Goal: Task Accomplishment & Management: Complete application form

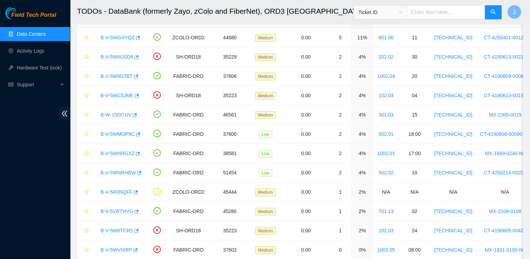
scroll to position [144, 0]
click at [102, 65] on td "B-V-5W6USD6" at bounding box center [119, 56] width 52 height 19
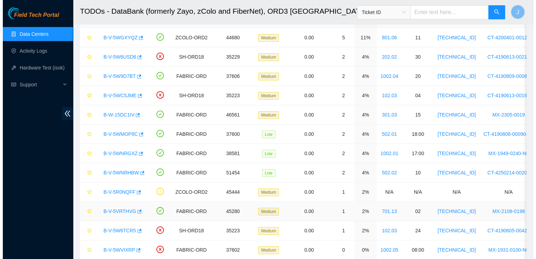
scroll to position [74, 0]
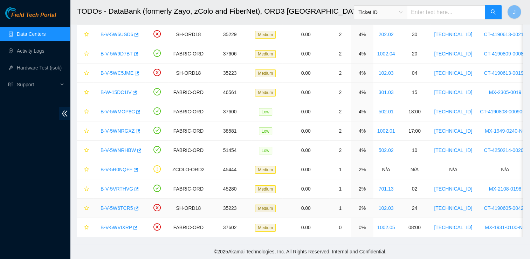
click at [128, 205] on link "B-V-5W6TCR5" at bounding box center [117, 208] width 33 height 6
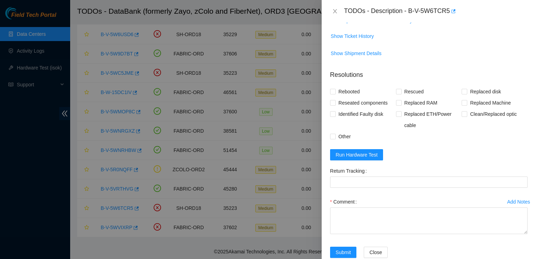
scroll to position [0, 0]
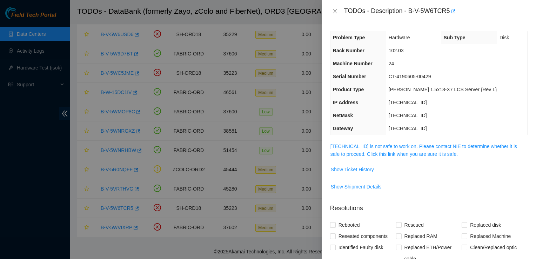
click at [415, 149] on span "104.124.98.61 is not safe to work on. Please contact NIE to determine whether i…" at bounding box center [428, 149] width 197 height 15
click at [398, 147] on link "104.124.98.61 is not safe to work on. Please contact NIE to determine whether i…" at bounding box center [423, 149] width 187 height 13
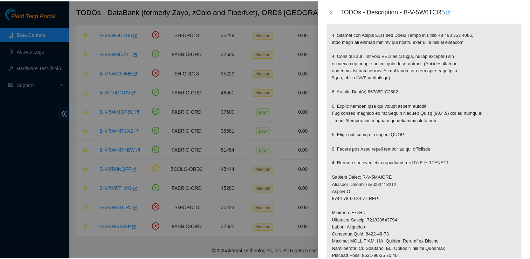
scroll to position [130, 0]
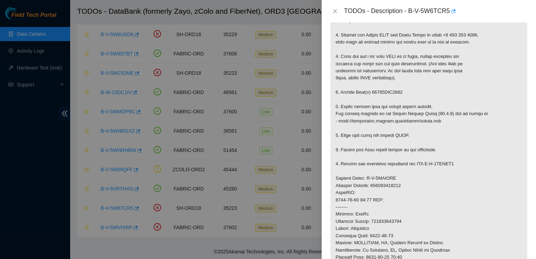
click at [276, 109] on div at bounding box center [268, 129] width 536 height 259
click at [334, 12] on icon "close" at bounding box center [335, 11] width 6 height 6
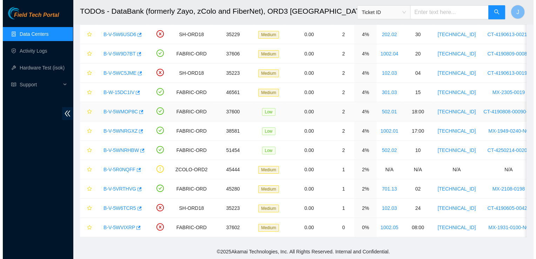
scroll to position [0, 0]
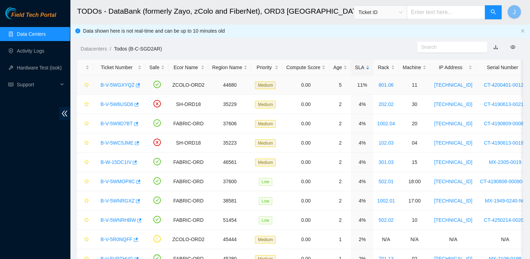
click at [120, 87] on link "B-V-5WGXYQZ" at bounding box center [118, 85] width 34 height 6
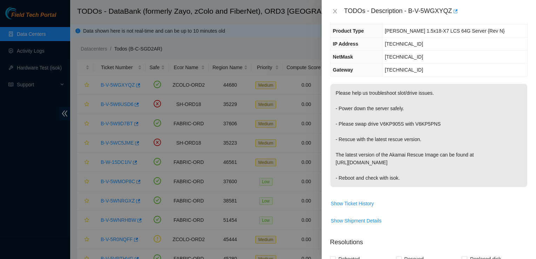
scroll to position [68, 0]
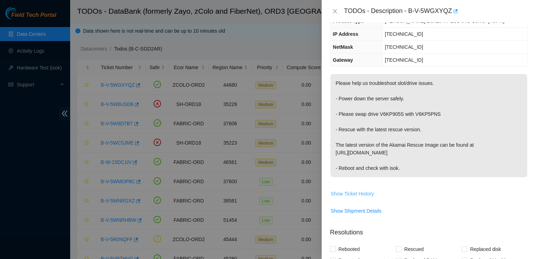
click at [366, 192] on span "Show Ticket History" at bounding box center [352, 194] width 43 height 8
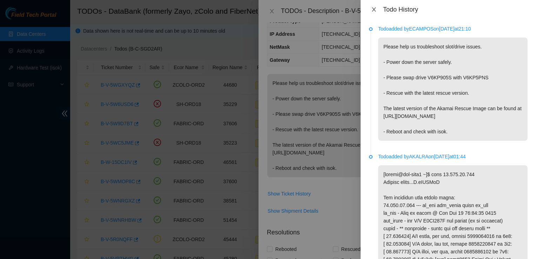
click at [372, 7] on icon "close" at bounding box center [374, 10] width 6 height 6
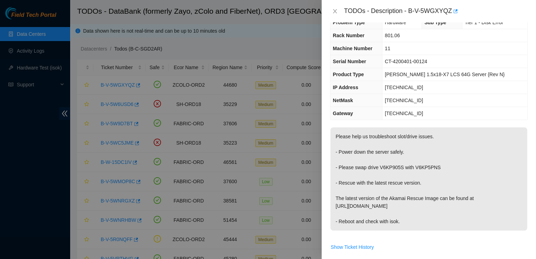
scroll to position [15, 0]
click at [335, 11] on icon "close" at bounding box center [335, 11] width 4 height 4
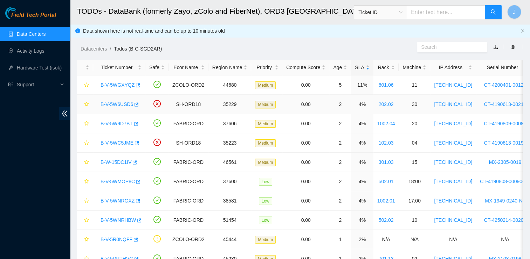
click at [116, 103] on link "B-V-5W6USD6" at bounding box center [117, 104] width 33 height 6
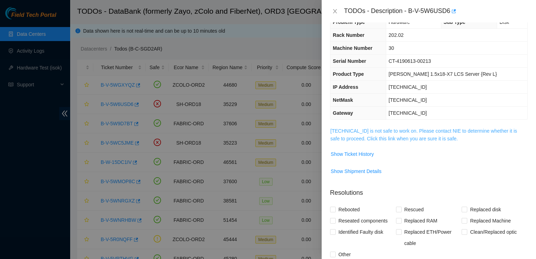
scroll to position [0, 0]
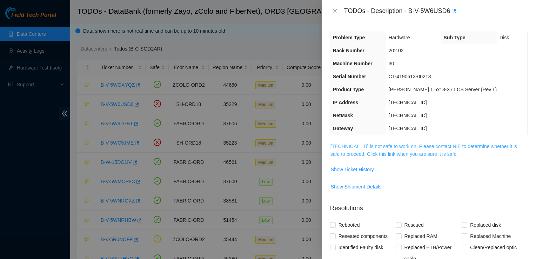
click at [376, 147] on link "[TECHNICAL_ID] is not safe to work on. Please contact NIE to determine whether …" at bounding box center [423, 149] width 187 height 13
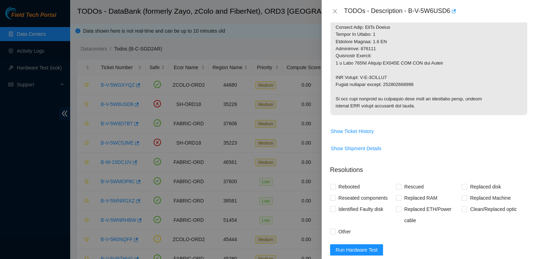
scroll to position [374, 0]
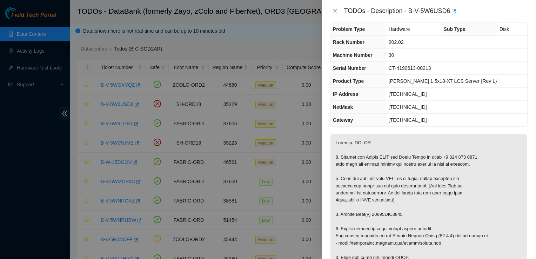
scroll to position [0, 0]
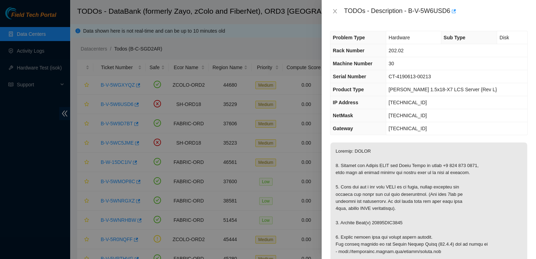
click at [214, 113] on div at bounding box center [268, 129] width 536 height 259
click at [334, 13] on icon "close" at bounding box center [335, 11] width 6 height 6
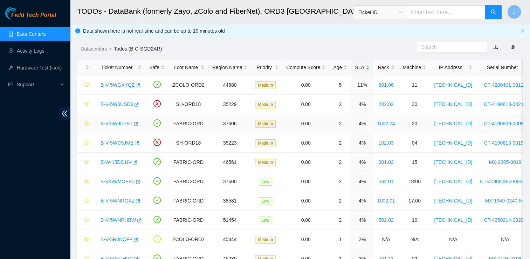
click at [122, 125] on link "B-V-5W9D7BT" at bounding box center [117, 124] width 32 height 6
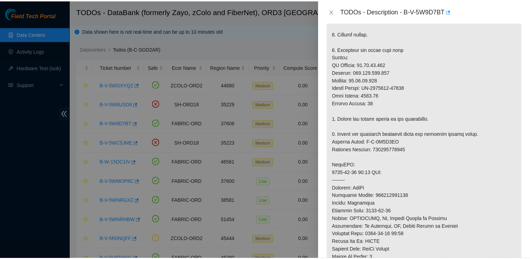
scroll to position [182, 0]
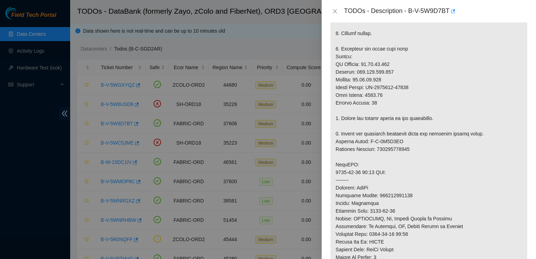
click at [197, 167] on div at bounding box center [268, 129] width 536 height 259
click at [335, 10] on icon "close" at bounding box center [335, 11] width 6 height 6
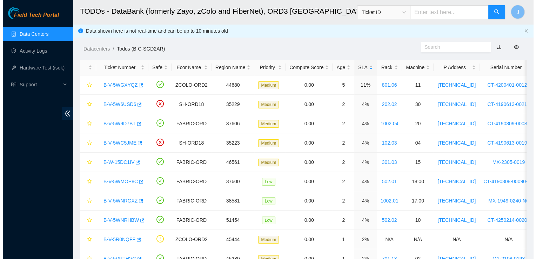
scroll to position [203, 0]
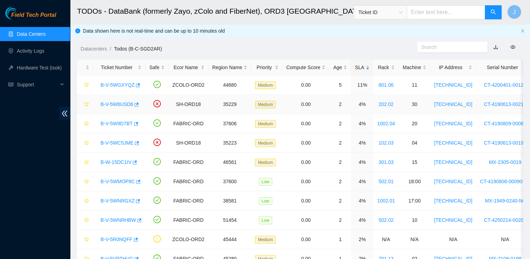
click at [122, 103] on link "B-V-5W6USD6" at bounding box center [117, 104] width 33 height 6
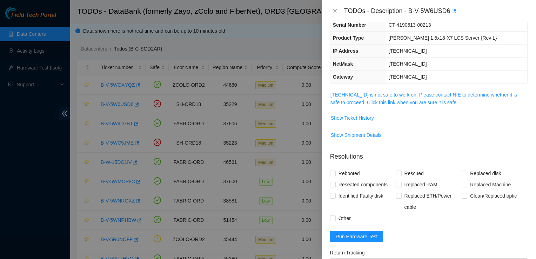
scroll to position [36, 0]
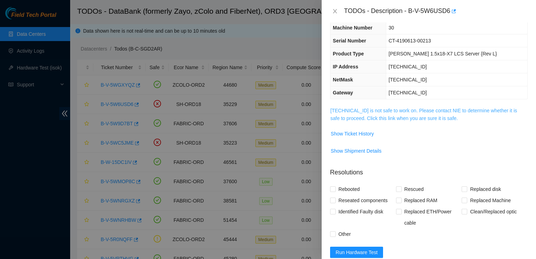
click at [395, 119] on link "104.124.99.67 is not safe to work on. Please contact NIE to determine whether i…" at bounding box center [423, 114] width 187 height 13
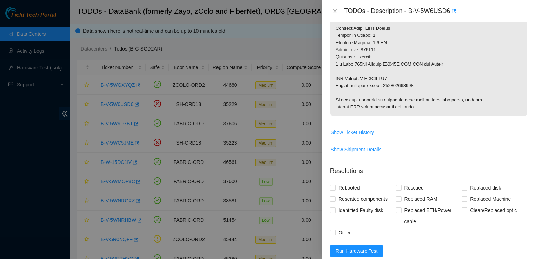
scroll to position [374, 0]
click at [378, 151] on span "Show Shipment Details" at bounding box center [356, 149] width 51 height 8
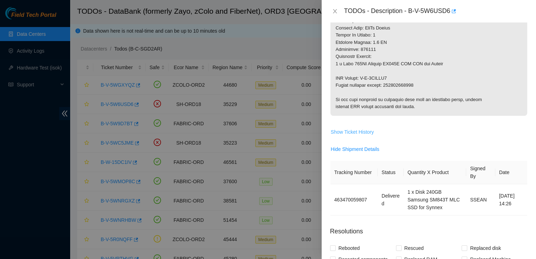
click at [364, 132] on span "Show Ticket History" at bounding box center [352, 132] width 43 height 8
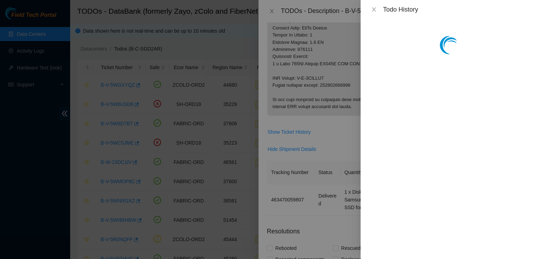
click at [338, 127] on div at bounding box center [268, 129] width 536 height 259
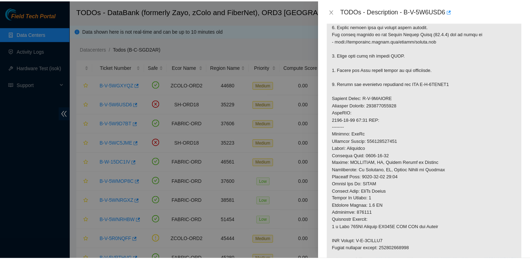
scroll to position [225, 0]
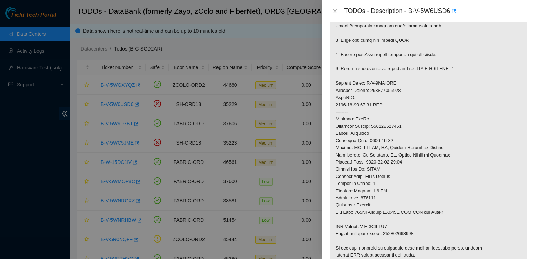
click at [292, 135] on div at bounding box center [268, 129] width 536 height 259
click at [334, 12] on icon "close" at bounding box center [335, 11] width 6 height 6
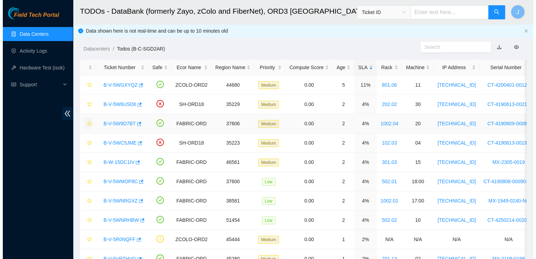
scroll to position [144, 0]
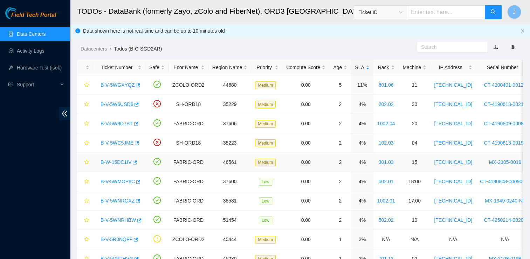
click at [123, 162] on link "B-W-15DC1IV" at bounding box center [116, 162] width 31 height 6
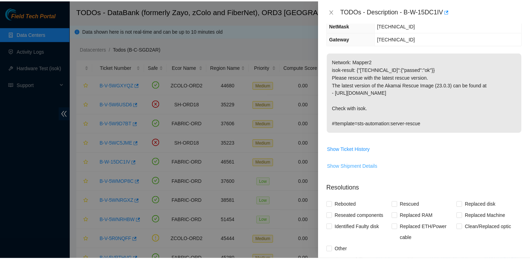
scroll to position [88, 0]
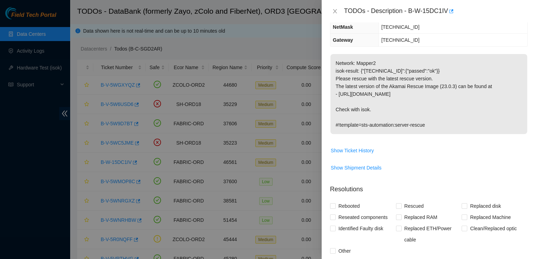
click at [126, 179] on div at bounding box center [268, 129] width 536 height 259
click at [336, 12] on icon "close" at bounding box center [335, 11] width 6 height 6
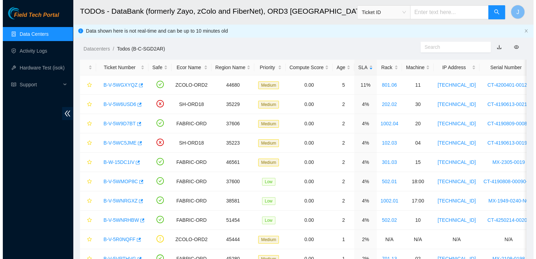
scroll to position [111, 0]
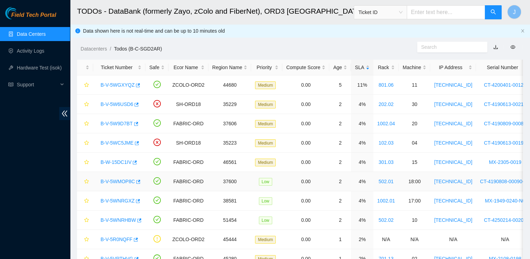
click at [115, 182] on link "B-V-5WMOP8C" at bounding box center [118, 181] width 34 height 6
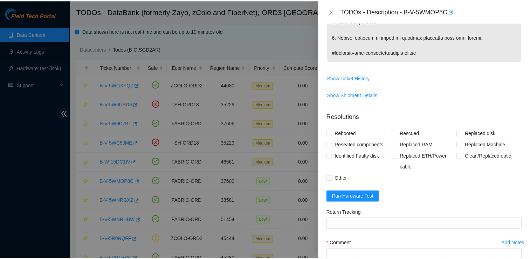
scroll to position [285, 0]
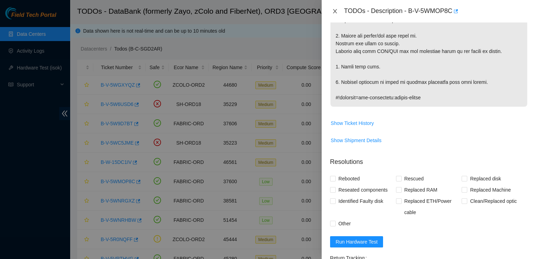
click at [336, 13] on icon "close" at bounding box center [335, 11] width 4 height 4
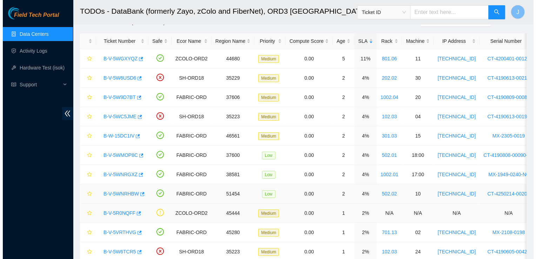
scroll to position [74, 0]
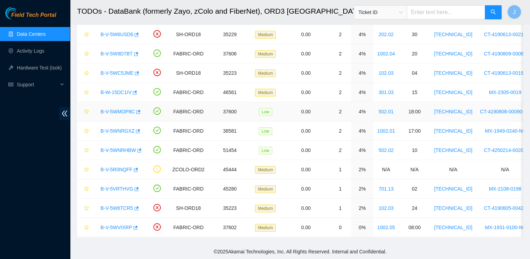
click at [129, 109] on link "B-V-5WMOP8C" at bounding box center [118, 112] width 34 height 6
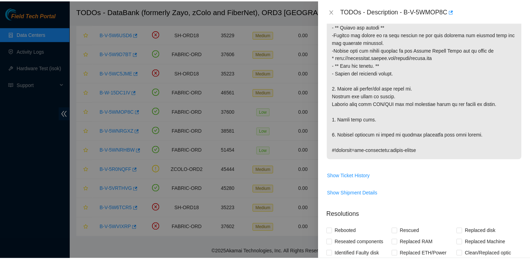
scroll to position [199, 0]
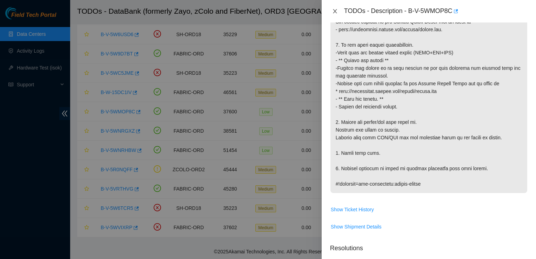
click at [332, 12] on icon "close" at bounding box center [335, 11] width 6 height 6
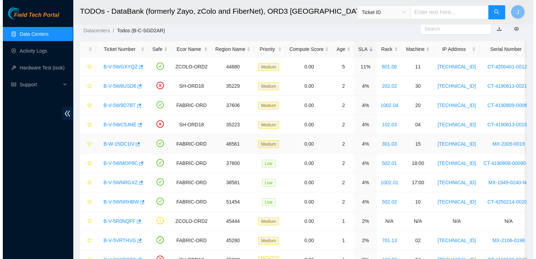
scroll to position [18, 0]
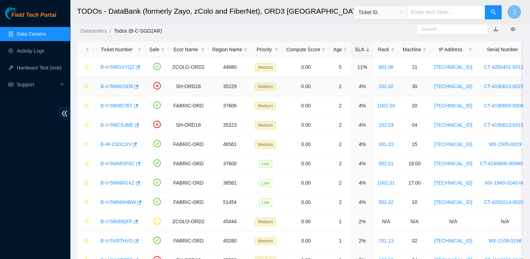
click at [117, 89] on link "B-V-5W6USD6" at bounding box center [117, 86] width 33 height 6
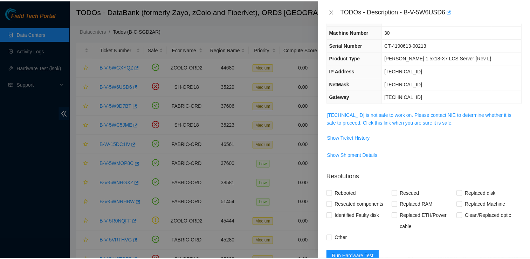
scroll to position [0, 0]
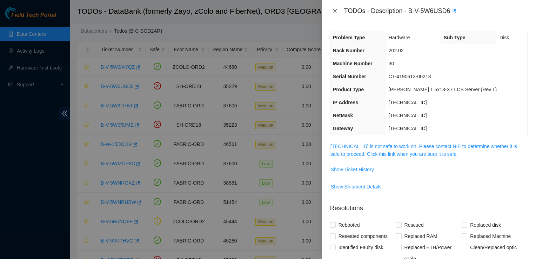
click at [335, 12] on icon "close" at bounding box center [335, 11] width 4 height 4
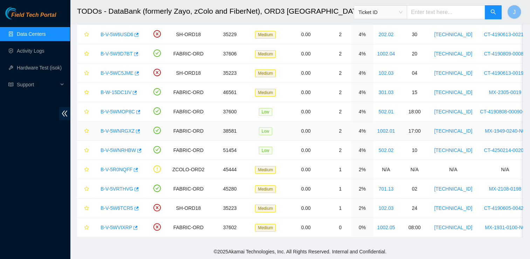
scroll to position [74, 0]
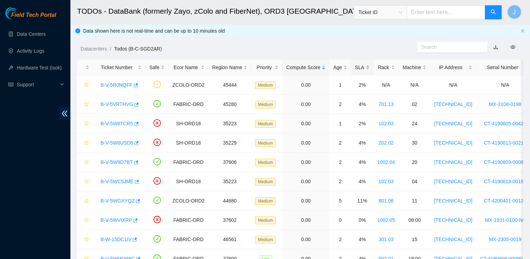
click at [355, 67] on div "SLA" at bounding box center [362, 67] width 14 height 8
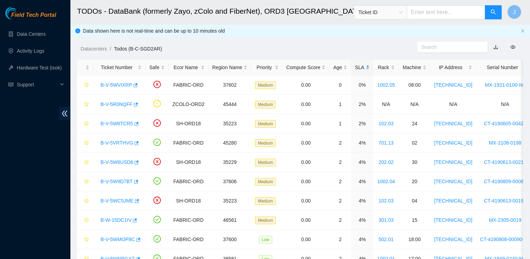
click at [355, 67] on div "SLA" at bounding box center [362, 67] width 14 height 8
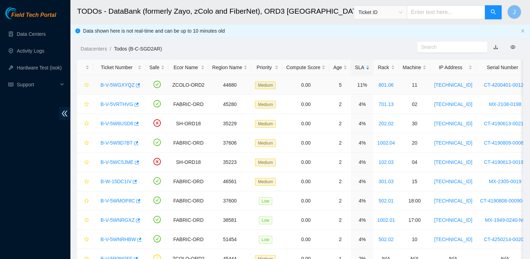
click at [121, 87] on link "B-V-5WGXYQZ" at bounding box center [118, 85] width 34 height 6
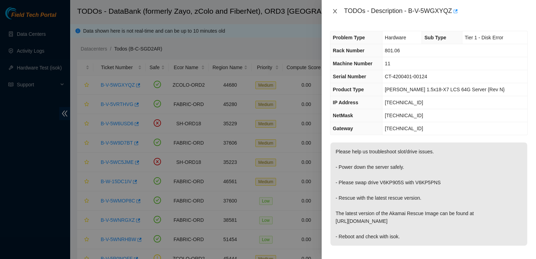
click at [335, 11] on icon "close" at bounding box center [335, 11] width 4 height 4
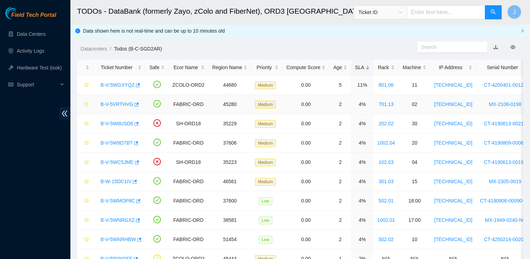
click at [123, 104] on link "B-V-5VRTHVG" at bounding box center [117, 104] width 33 height 6
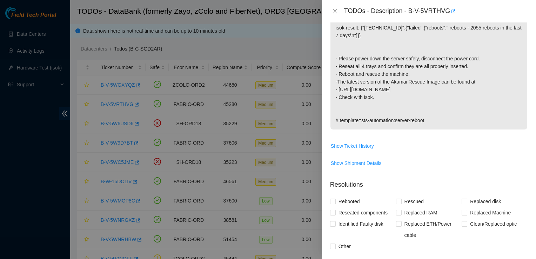
scroll to position [133, 0]
click at [363, 144] on span "Show Ticket History" at bounding box center [352, 145] width 43 height 8
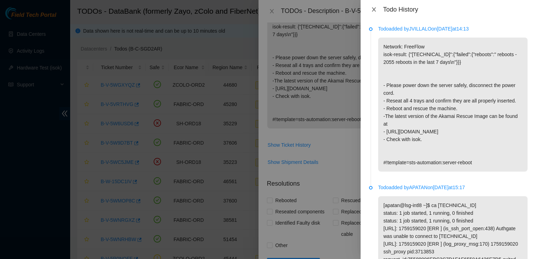
click at [374, 7] on icon "close" at bounding box center [374, 10] width 6 height 6
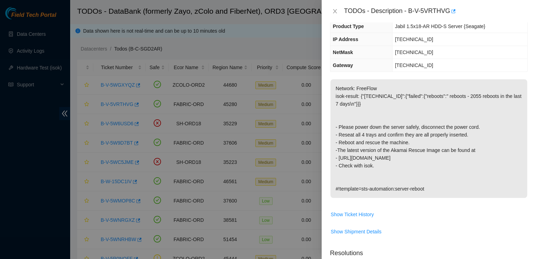
scroll to position [63, 0]
click at [356, 115] on p "Network: FreeFlow isok-result: {"23.192.179.133":{"failed":{"reboots":" reboots…" at bounding box center [428, 138] width 197 height 119
drag, startPoint x: 410, startPoint y: 11, endPoint x: 449, endPoint y: 9, distance: 39.3
click at [449, 9] on div "TODOs - Description - B-V-5VRTHVG" at bounding box center [435, 11] width 183 height 11
copy div "B-V-5VRTHVG"
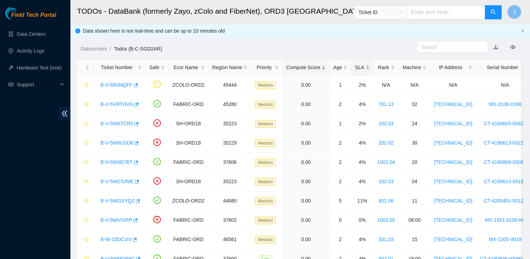
click at [355, 70] on div "SLA" at bounding box center [362, 67] width 14 height 8
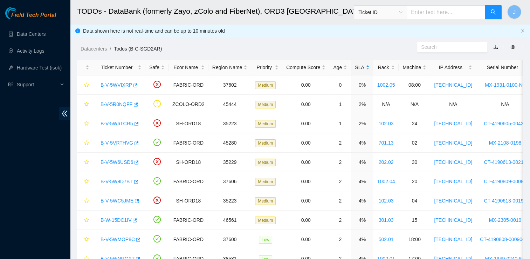
click at [355, 70] on div "SLA" at bounding box center [362, 67] width 14 height 8
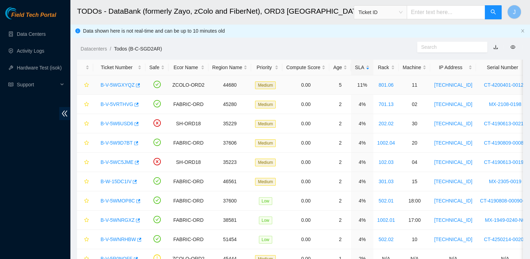
click at [125, 86] on link "B-V-5WGXYQZ" at bounding box center [118, 85] width 34 height 6
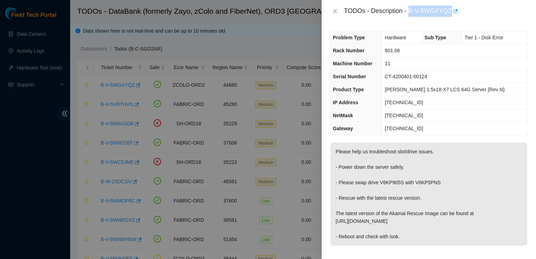
drag, startPoint x: 409, startPoint y: 11, endPoint x: 455, endPoint y: 18, distance: 46.1
click at [455, 18] on div "TODOs - Description - B-V-5WGXYQZ" at bounding box center [429, 11] width 214 height 22
copy div "B-V-5WGXYQZ"
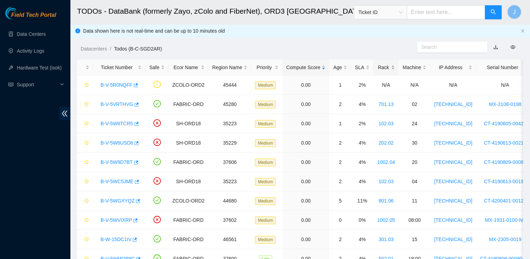
click at [386, 67] on div "Rack" at bounding box center [387, 67] width 18 height 8
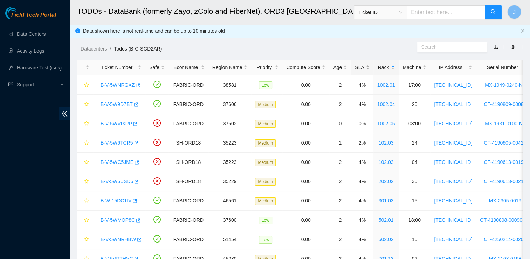
click at [357, 70] on div "SLA" at bounding box center [362, 67] width 14 height 8
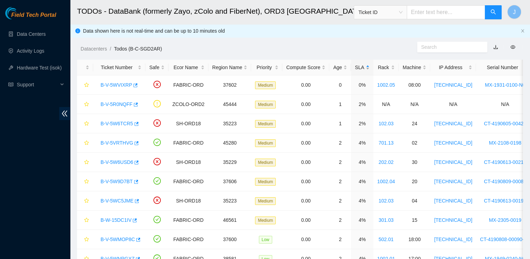
click at [361, 71] on div "SLA" at bounding box center [362, 67] width 14 height 8
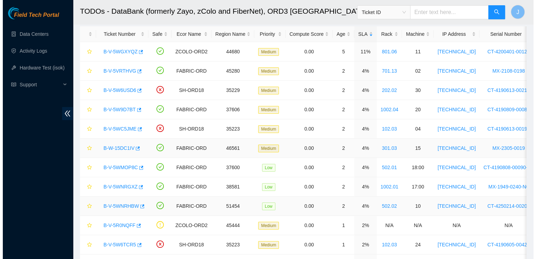
scroll to position [34, 0]
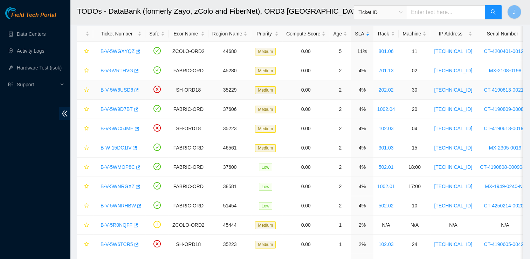
click at [120, 91] on link "B-V-5W6USD6" at bounding box center [117, 90] width 33 height 6
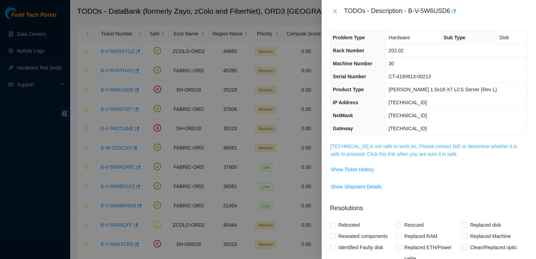
click at [380, 154] on link "104.124.99.67 is not safe to work on. Please contact NIE to determine whether i…" at bounding box center [423, 149] width 187 height 13
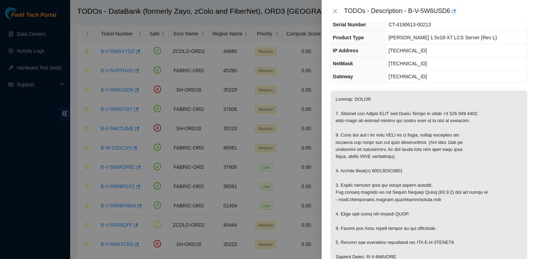
scroll to position [66, 0]
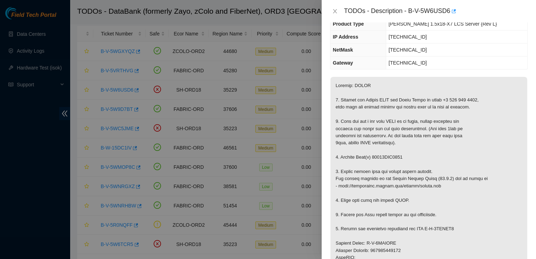
click at [486, 70] on div "Problem Type Hardware Sub Type Disk Rack Number 202.02 Machine Number 30 Serial…" at bounding box center [429, 140] width 214 height 236
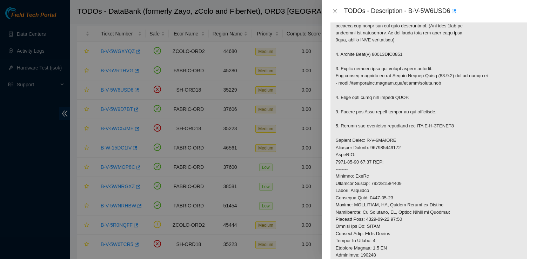
scroll to position [117, 0]
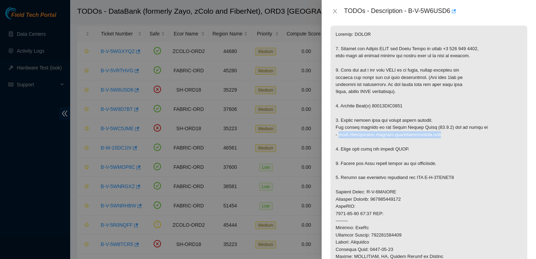
drag, startPoint x: 338, startPoint y: 133, endPoint x: 431, endPoint y: 135, distance: 92.9
click at [431, 135] on p at bounding box center [428, 199] width 197 height 347
copy p "http://netpartner.akamai.com/rescue/latest.iso"
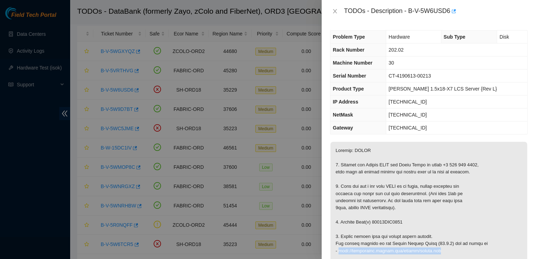
scroll to position [0, 0]
drag, startPoint x: 410, startPoint y: 11, endPoint x: 449, endPoint y: 11, distance: 40.0
click at [449, 11] on div "TODOs - Description - B-V-5W6USD6" at bounding box center [435, 11] width 183 height 11
copy div "B-V-5W6USD6"
click at [519, 109] on td "255.255.255.128" at bounding box center [456, 115] width 141 height 13
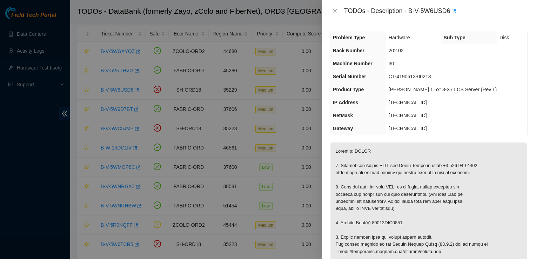
click at [479, 122] on td "104.124.99.1" at bounding box center [456, 128] width 141 height 13
drag, startPoint x: 410, startPoint y: 10, endPoint x: 449, endPoint y: 18, distance: 40.7
click at [449, 18] on div "TODOs - Description - B-V-5W6USD6" at bounding box center [429, 11] width 214 height 22
copy div "B-V-5W6USD6"
click at [477, 122] on td "104.124.99.1" at bounding box center [456, 128] width 141 height 13
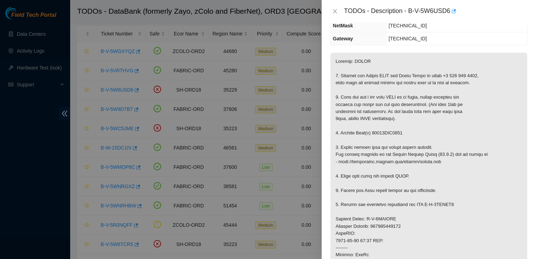
scroll to position [92, 0]
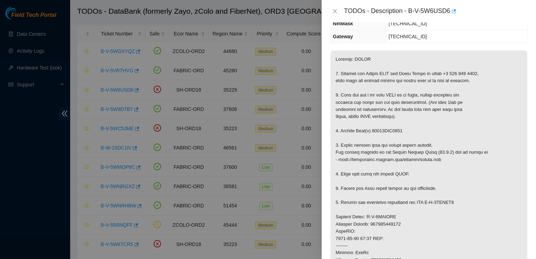
click at [519, 200] on p at bounding box center [428, 223] width 197 height 347
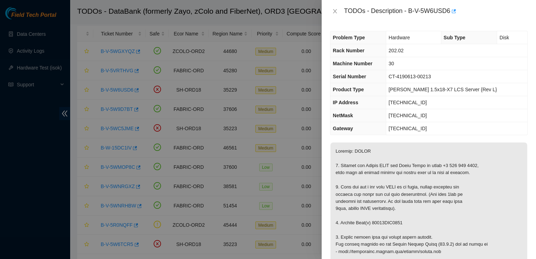
click at [514, 124] on td "104.124.99.1" at bounding box center [456, 128] width 141 height 13
drag, startPoint x: 340, startPoint y: 222, endPoint x: 403, endPoint y: 223, distance: 62.4
copy p "Replace Disk(s) 18521FDA8016"
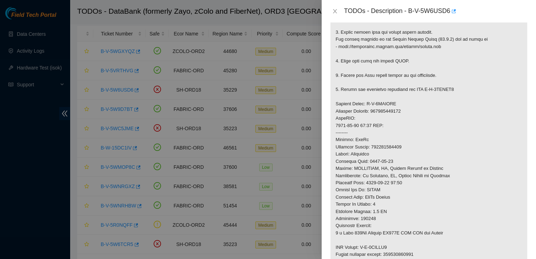
scroll to position [206, 0]
click at [430, 250] on p at bounding box center [428, 109] width 197 height 347
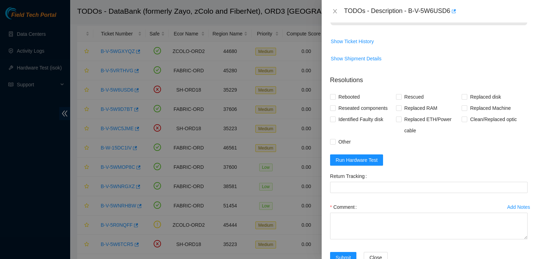
scroll to position [484, 0]
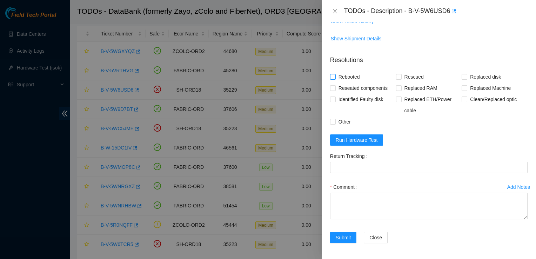
click at [332, 75] on input "Rebooted" at bounding box center [332, 76] width 5 height 5
checkbox input "true"
click at [398, 76] on input "Rescued" at bounding box center [398, 76] width 5 height 5
checkbox input "true"
click at [467, 75] on span "Replaced disk" at bounding box center [485, 76] width 36 height 11
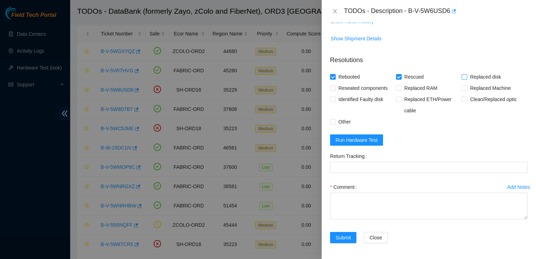
click at [464, 75] on input "Replaced disk" at bounding box center [463, 76] width 5 height 5
checkbox input "true"
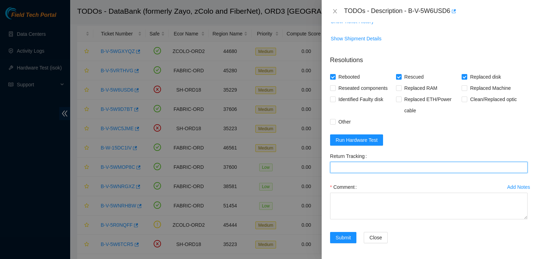
click at [398, 167] on Tracking "Return Tracking" at bounding box center [428, 167] width 197 height 11
type Tracking "463470059818"
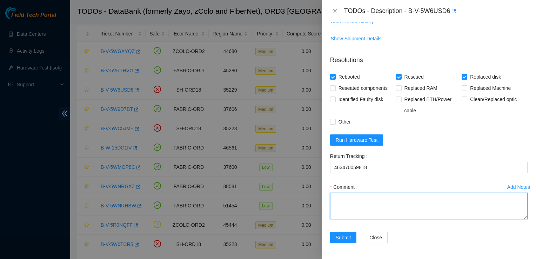
click at [391, 205] on textarea "Comment" at bounding box center [428, 205] width 197 height 27
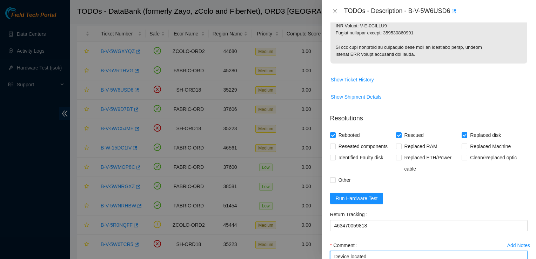
scroll to position [434, 0]
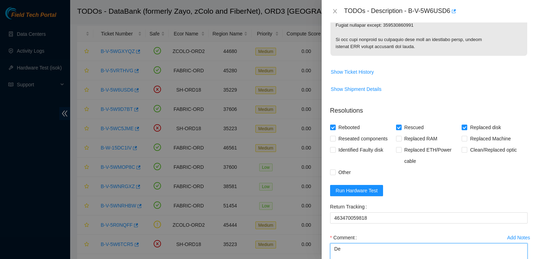
type textarea "D"
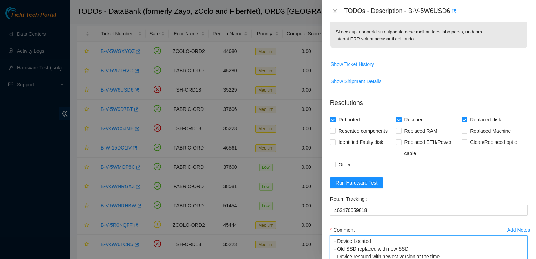
scroll to position [443, 0]
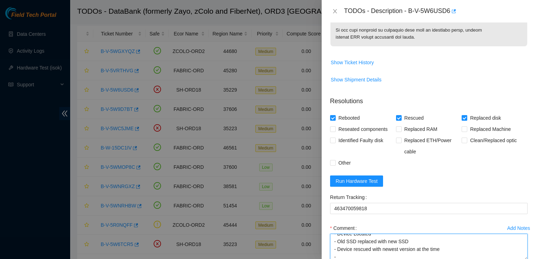
click at [446, 247] on textarea "- Device Located - Old SSD replaced with new SSD - Device rescued with newest v…" at bounding box center [428, 247] width 197 height 27
click at [440, 244] on textarea "- Device Located - Old SSD replaced with new SSD - Device rescued with newest v…" at bounding box center [428, 247] width 197 height 27
click at [521, 115] on div "Replaced disk" at bounding box center [494, 117] width 66 height 11
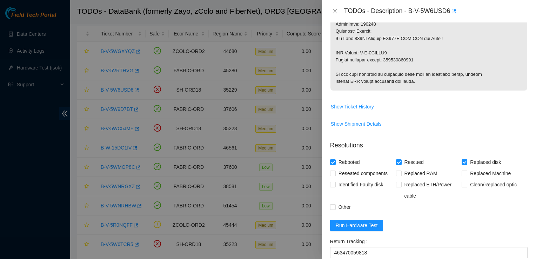
scroll to position [399, 0]
click at [352, 221] on span "Run Hardware Test" at bounding box center [357, 225] width 42 height 8
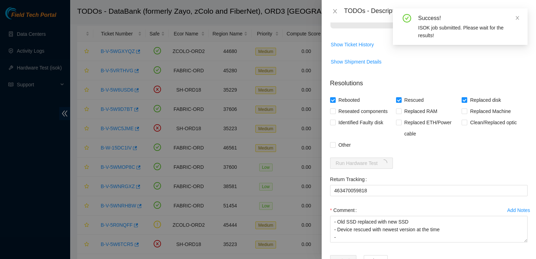
scroll to position [473, 0]
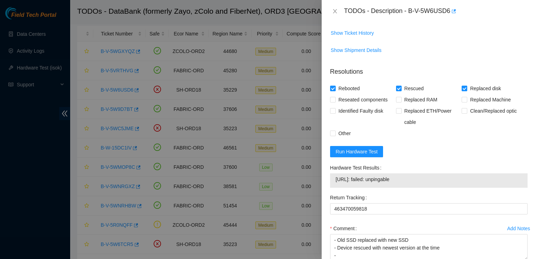
drag, startPoint x: 337, startPoint y: 180, endPoint x: 411, endPoint y: 175, distance: 74.1
click at [411, 175] on span "104.124.99.67: failed: unpingable" at bounding box center [429, 179] width 186 height 8
copy span "104.124.99.67: failed: unpingable"
click at [506, 157] on form "Resolutions Rebooted Rescued Replaced disk Reseated components Replaced RAM Rep…" at bounding box center [428, 176] width 197 height 231
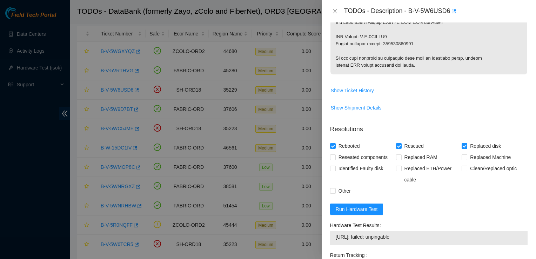
scroll to position [415, 0]
click at [359, 208] on span "Run Hardware Test" at bounding box center [357, 209] width 42 height 8
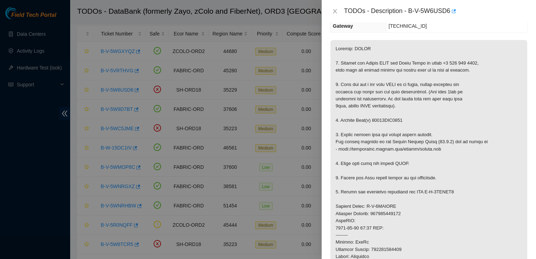
scroll to position [103, 0]
click at [504, 144] on p at bounding box center [428, 212] width 197 height 347
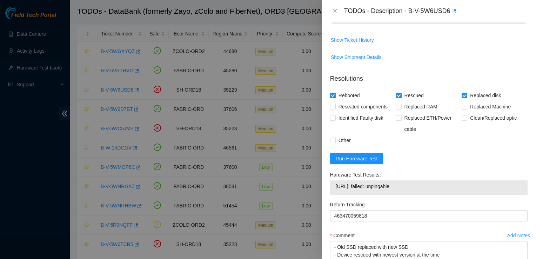
scroll to position [466, 0]
click at [365, 159] on span "Run Hardware Test" at bounding box center [357, 158] width 42 height 8
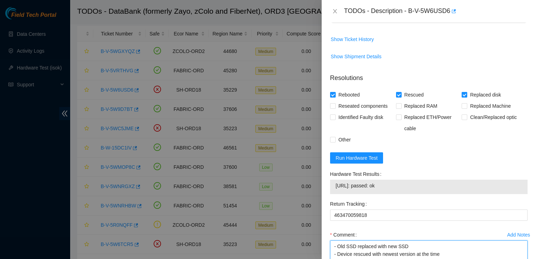
click at [422, 253] on textarea "- Device Located - Old SSD replaced with new SSD - Device rescued with newest v…" at bounding box center [428, 253] width 197 height 27
click at [414, 255] on textarea "- Device Located - Old SSD replaced with new SSD - Device rescued with newest v…" at bounding box center [428, 253] width 197 height 27
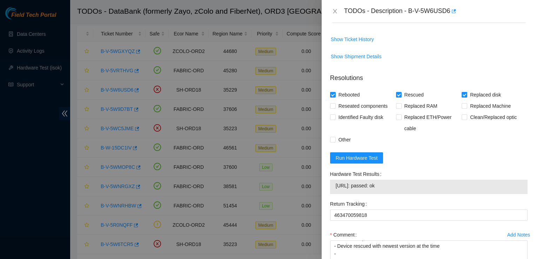
click at [514, 155] on form "Resolutions Rebooted Rescued Replaced disk Reseated components Replaced RAM Rep…" at bounding box center [428, 183] width 197 height 231
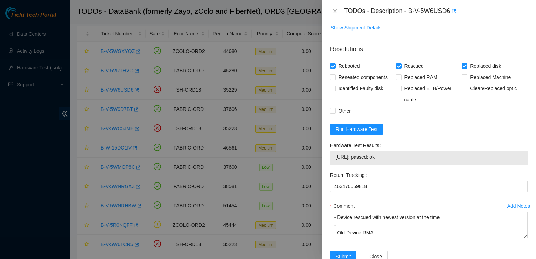
scroll to position [496, 0]
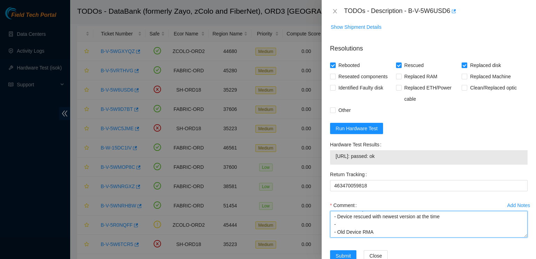
click at [376, 224] on textarea "- Device Located - Old SSD replaced with new SSD - Device rescued with newest v…" at bounding box center [428, 224] width 197 height 27
drag, startPoint x: 349, startPoint y: 251, endPoint x: 386, endPoint y: 225, distance: 44.8
click at [386, 225] on form "Resolutions Rebooted Rescued Replaced disk Reseated components Replaced RAM Rep…" at bounding box center [428, 153] width 197 height 231
click at [386, 225] on textarea "- Device Located - Old SSD replaced with new SSD - Device rescued with newest v…" at bounding box center [428, 224] width 197 height 27
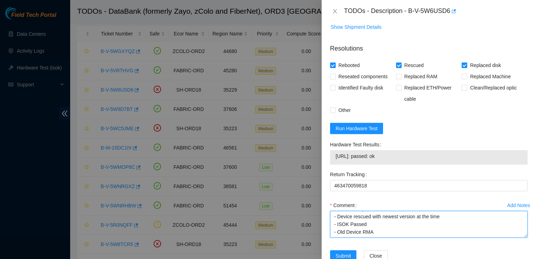
click at [387, 231] on textarea "- Device Located - Old SSD replaced with new SSD - Device rescued with newest v…" at bounding box center [428, 224] width 197 height 27
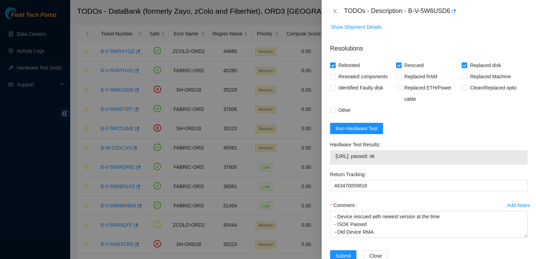
click at [525, 119] on div "Problem Type Hardware Sub Type Disk Rack Number 202.02 Machine Number 30 Serial…" at bounding box center [429, 140] width 214 height 236
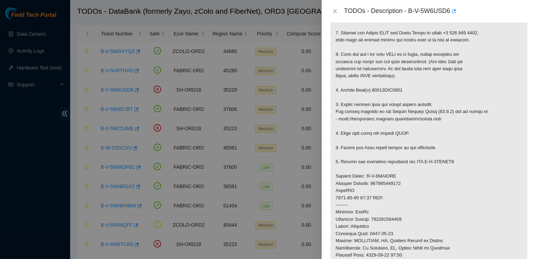
scroll to position [135, 0]
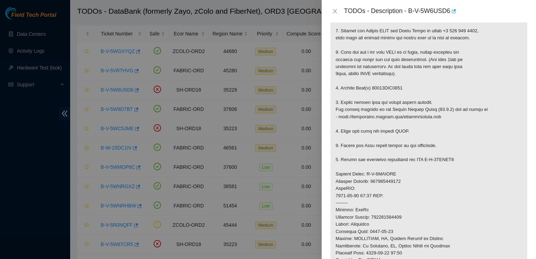
click at [390, 242] on p at bounding box center [428, 181] width 197 height 347
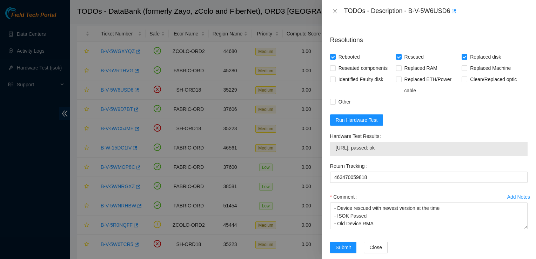
scroll to position [514, 0]
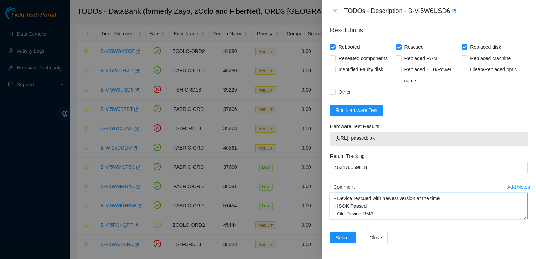
click at [395, 211] on textarea "- Device Located - Old SSD replaced with new SSD - Device rescued with newest v…" at bounding box center [428, 205] width 197 height 27
paste textarea "S1G0NYAF801357"
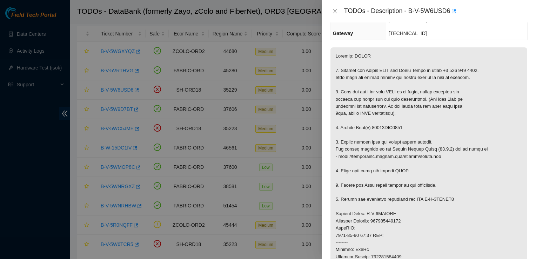
scroll to position [95, 0]
drag, startPoint x: 373, startPoint y: 126, endPoint x: 381, endPoint y: 127, distance: 8.5
click at [381, 127] on p at bounding box center [428, 221] width 197 height 347
drag, startPoint x: 381, startPoint y: 127, endPoint x: 372, endPoint y: 126, distance: 9.2
click at [372, 126] on p at bounding box center [428, 221] width 197 height 347
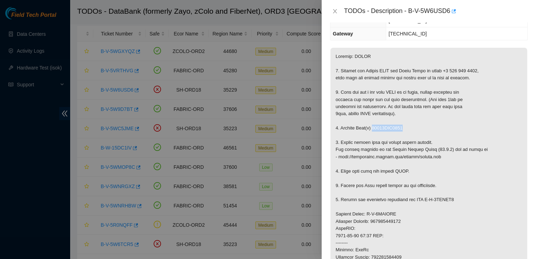
drag, startPoint x: 372, startPoint y: 127, endPoint x: 401, endPoint y: 129, distance: 29.1
click at [401, 129] on p at bounding box center [428, 221] width 197 height 347
copy p "18521FDA8016"
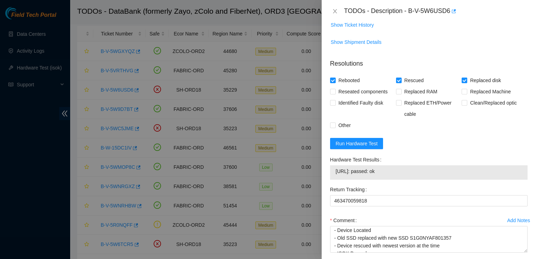
scroll to position [506, 0]
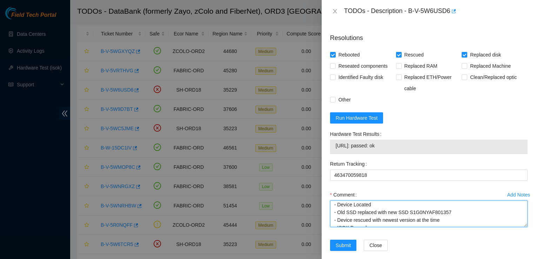
click at [375, 211] on textarea "- Device Located - Old SSD replaced with new SSD S1G0NYAF801357 - Device rescue…" at bounding box center [428, 213] width 197 height 27
paste textarea "18521FDA8016"
type textarea "- Device Located - Old SSD replaced 18521FDA8016 with new SSD S1G0NYAF801357 - …"
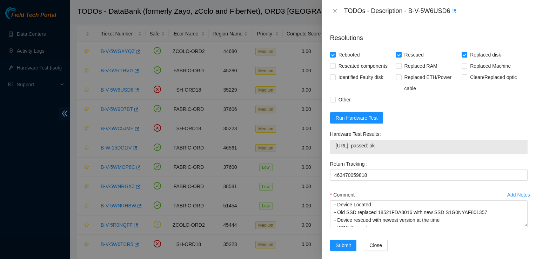
click at [408, 246] on div "Close" at bounding box center [386, 249] width 51 height 20
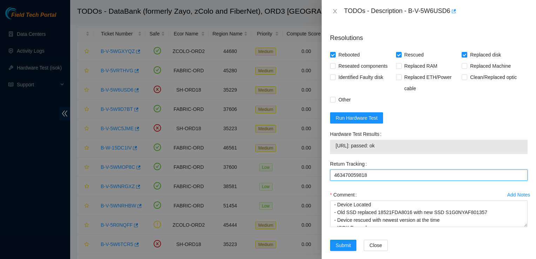
click at [389, 176] on Tracking "463470059818" at bounding box center [428, 174] width 197 height 11
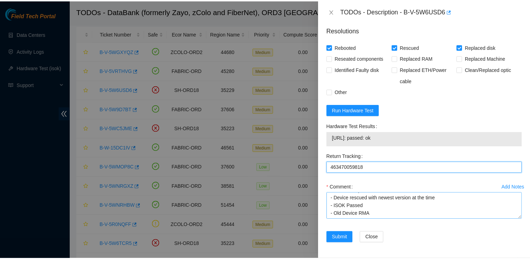
scroll to position [514, 0]
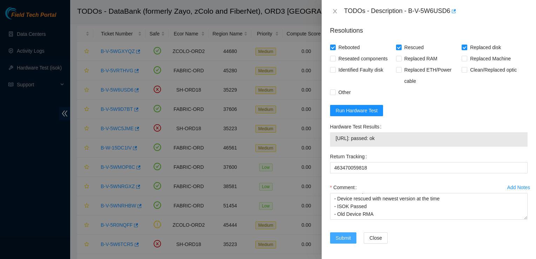
click at [353, 238] on button "Submit" at bounding box center [343, 237] width 27 height 11
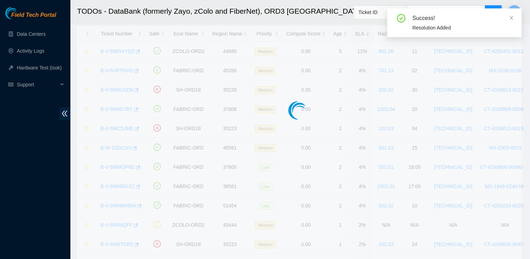
scroll to position [188, 0]
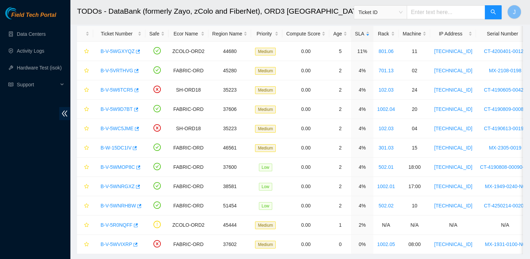
click at [22, 141] on div "Field Tech Portal Data Centers Activity Logs Hardware Test (isok) Support" at bounding box center [35, 133] width 70 height 252
click at [131, 31] on div "Ticket Number" at bounding box center [119, 34] width 45 height 8
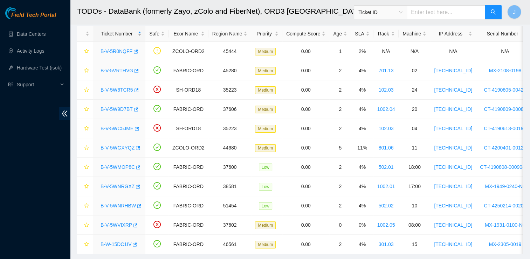
click at [131, 31] on div "Ticket Number" at bounding box center [119, 34] width 45 height 8
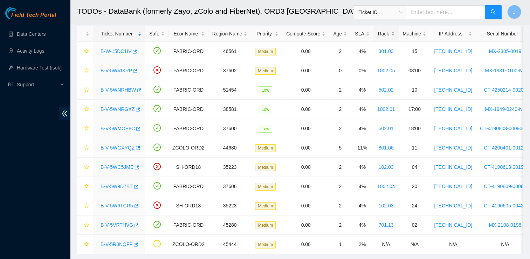
click at [378, 36] on div "Rack" at bounding box center [387, 34] width 18 height 8
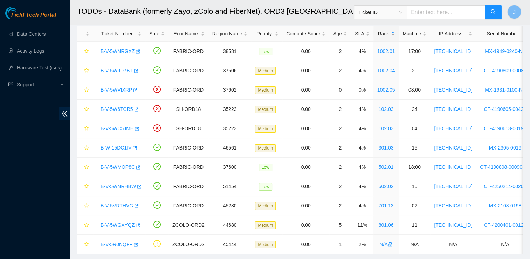
click at [384, 35] on div "Rack" at bounding box center [387, 34] width 18 height 8
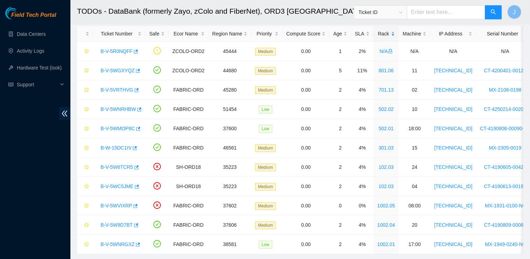
click at [384, 35] on div "Rack" at bounding box center [387, 34] width 18 height 8
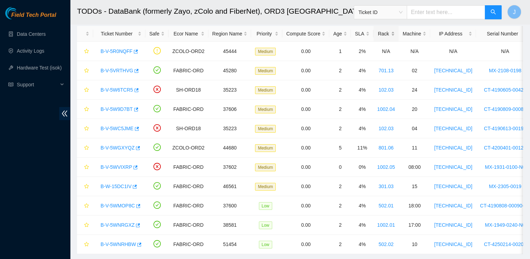
click at [384, 35] on div "Rack" at bounding box center [387, 34] width 18 height 8
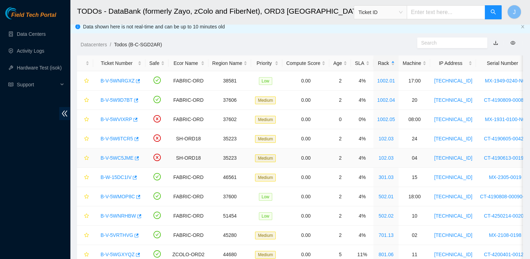
scroll to position [4, 0]
click at [378, 63] on div "Rack" at bounding box center [387, 64] width 18 height 8
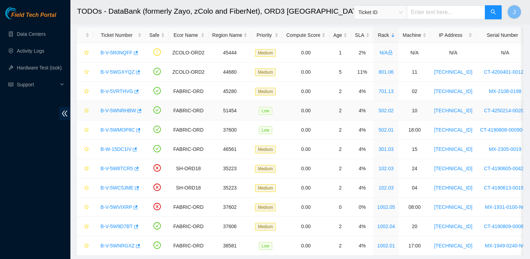
scroll to position [32, 0]
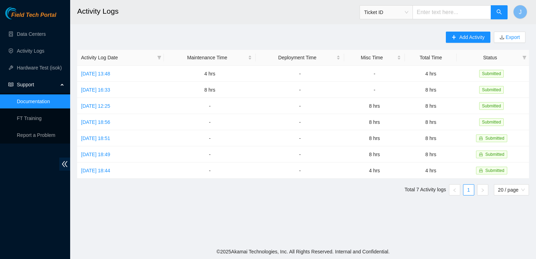
click at [43, 101] on link "Documentation" at bounding box center [33, 102] width 33 height 6
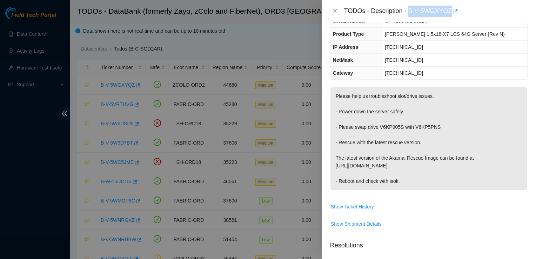
scroll to position [57, 0]
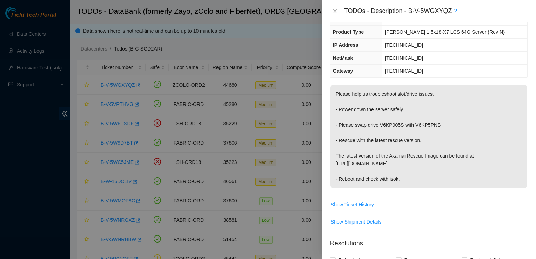
click at [454, 213] on td "Show Ticket History" at bounding box center [428, 206] width 197 height 17
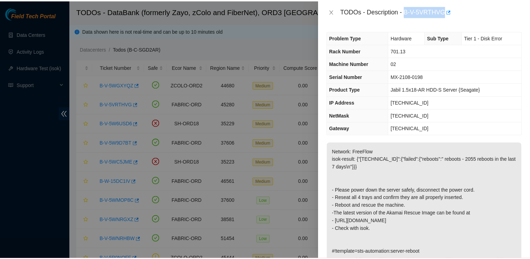
scroll to position [63, 0]
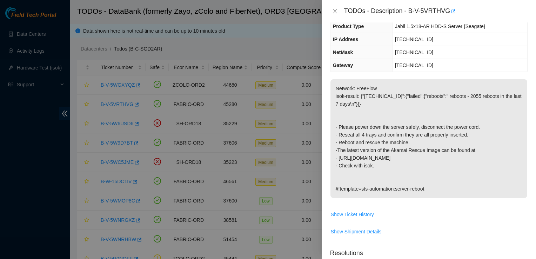
click at [293, 51] on div at bounding box center [268, 129] width 536 height 259
click at [334, 11] on icon "close" at bounding box center [335, 11] width 6 height 6
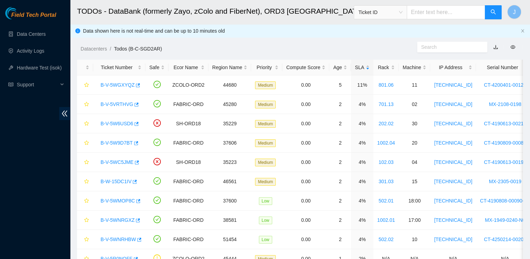
scroll to position [86, 0]
